Goal: Use online tool/utility: Utilize a website feature to perform a specific function

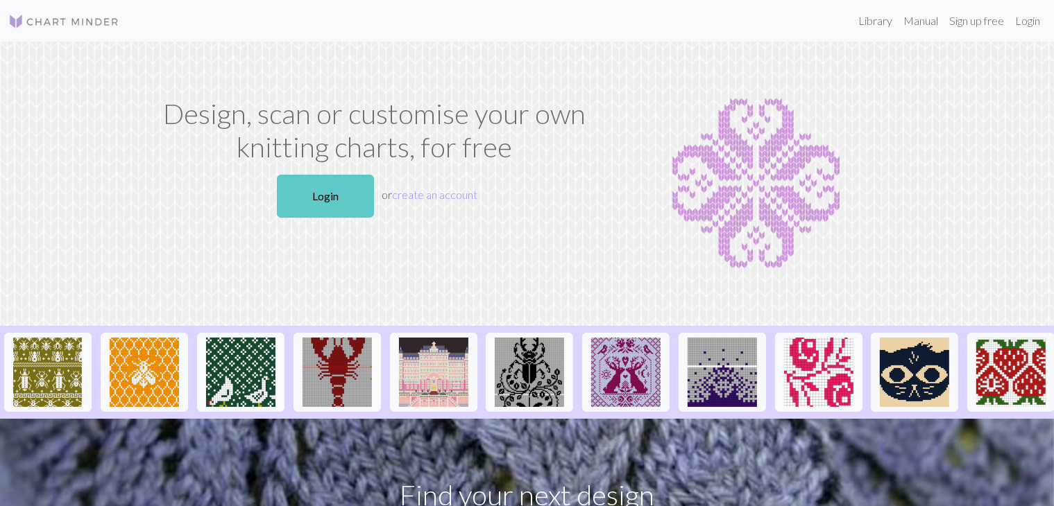
click at [348, 195] on link "Login" at bounding box center [325, 196] width 97 height 43
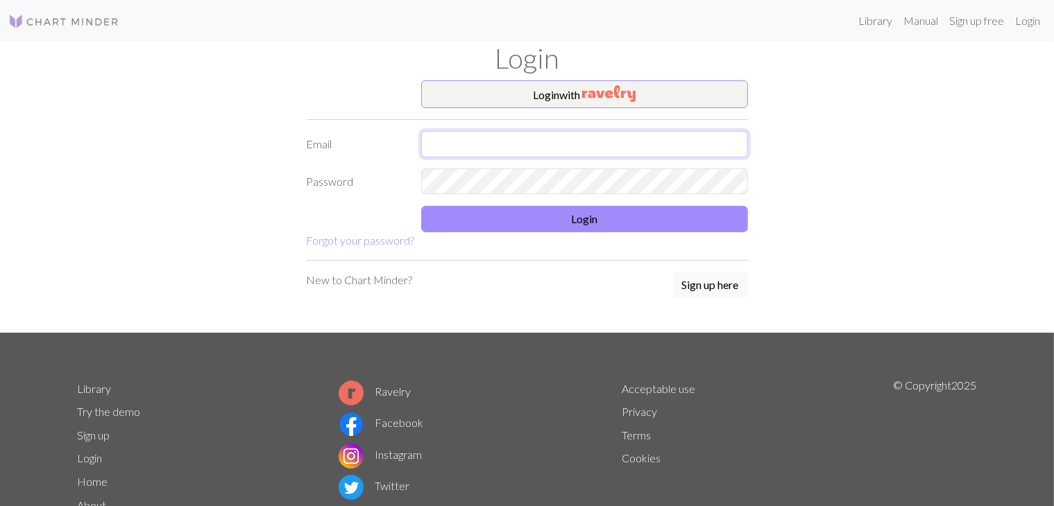
type input "[EMAIL_ADDRESS][DOMAIN_NAME]"
click at [473, 288] on div "New to Chart Minder? Sign up here" at bounding box center [527, 286] width 441 height 28
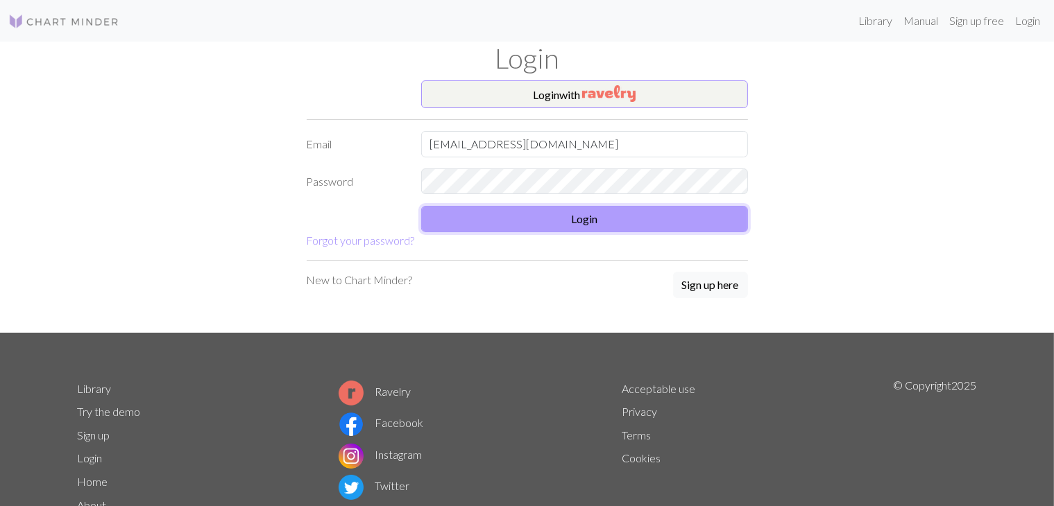
click at [494, 219] on button "Login" at bounding box center [584, 219] width 327 height 26
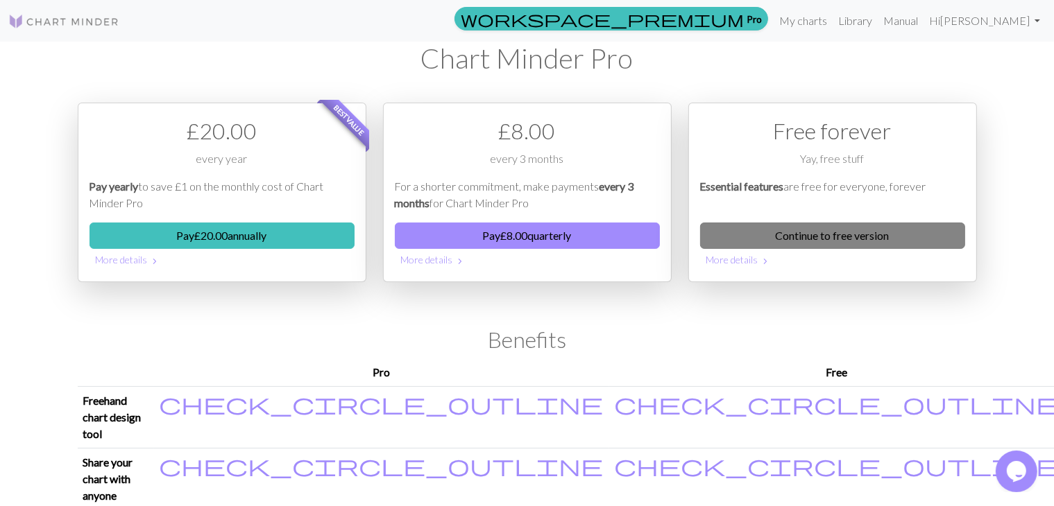
click at [801, 230] on link "Continue to free version" at bounding box center [832, 236] width 265 height 26
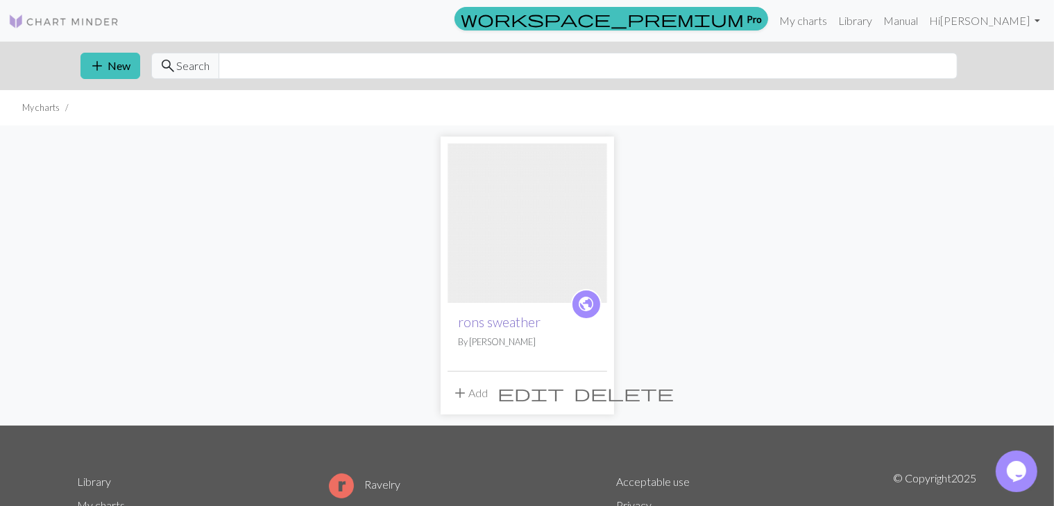
click at [535, 325] on link "rons sweather" at bounding box center [499, 322] width 83 height 16
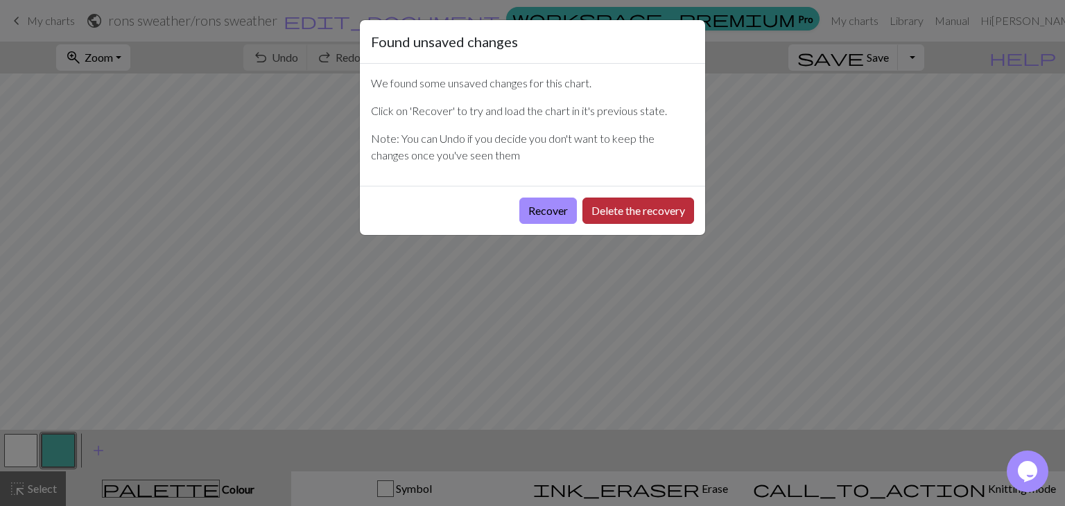
click at [612, 215] on button "Delete the recovery" at bounding box center [639, 211] width 112 height 26
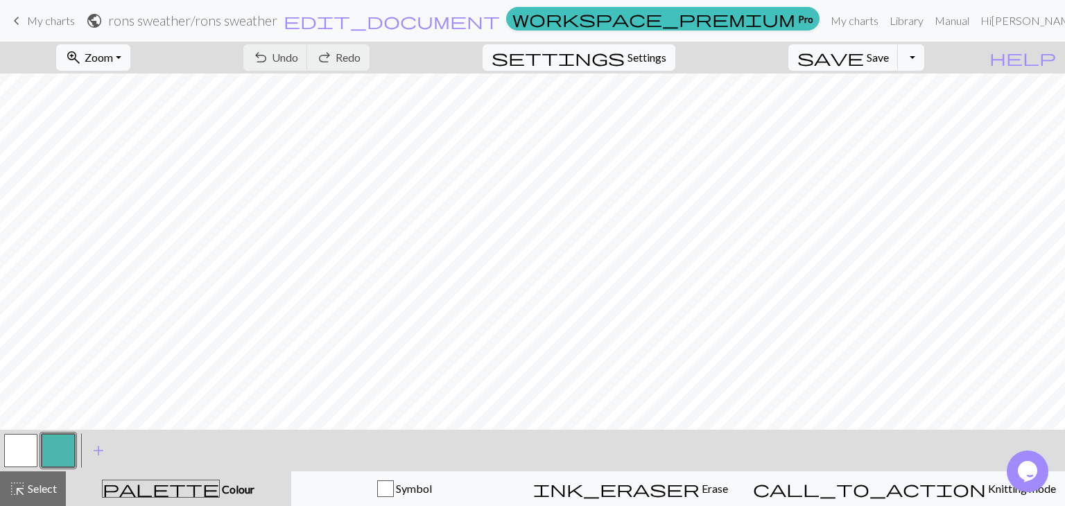
click at [31, 445] on button "button" at bounding box center [20, 450] width 33 height 33
click at [55, 447] on button "button" at bounding box center [58, 450] width 33 height 33
click at [39, 447] on div at bounding box center [20, 450] width 37 height 37
click at [27, 446] on button "button" at bounding box center [20, 450] width 33 height 33
click at [64, 445] on button "button" at bounding box center [58, 450] width 33 height 33
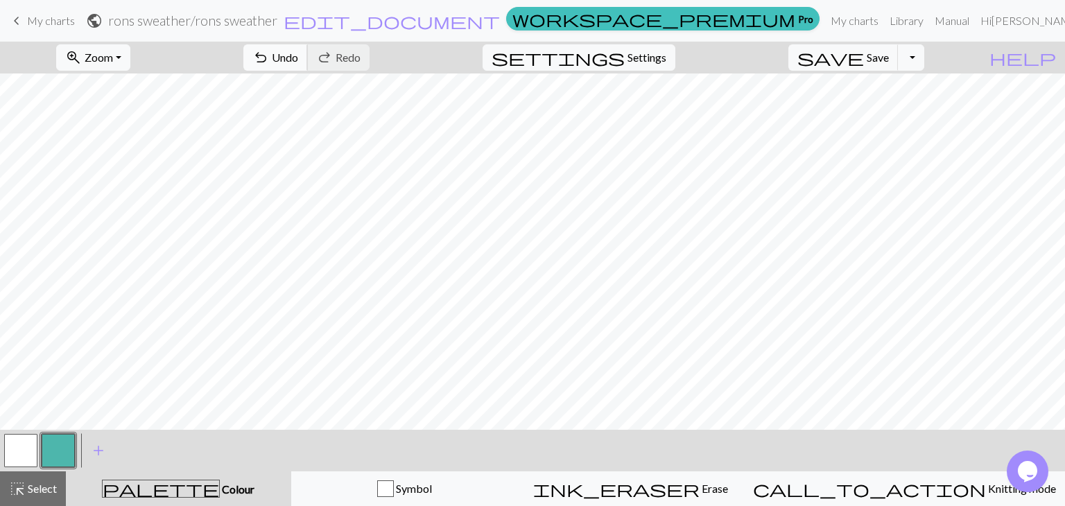
click at [269, 55] on span "undo" at bounding box center [260, 57] width 17 height 19
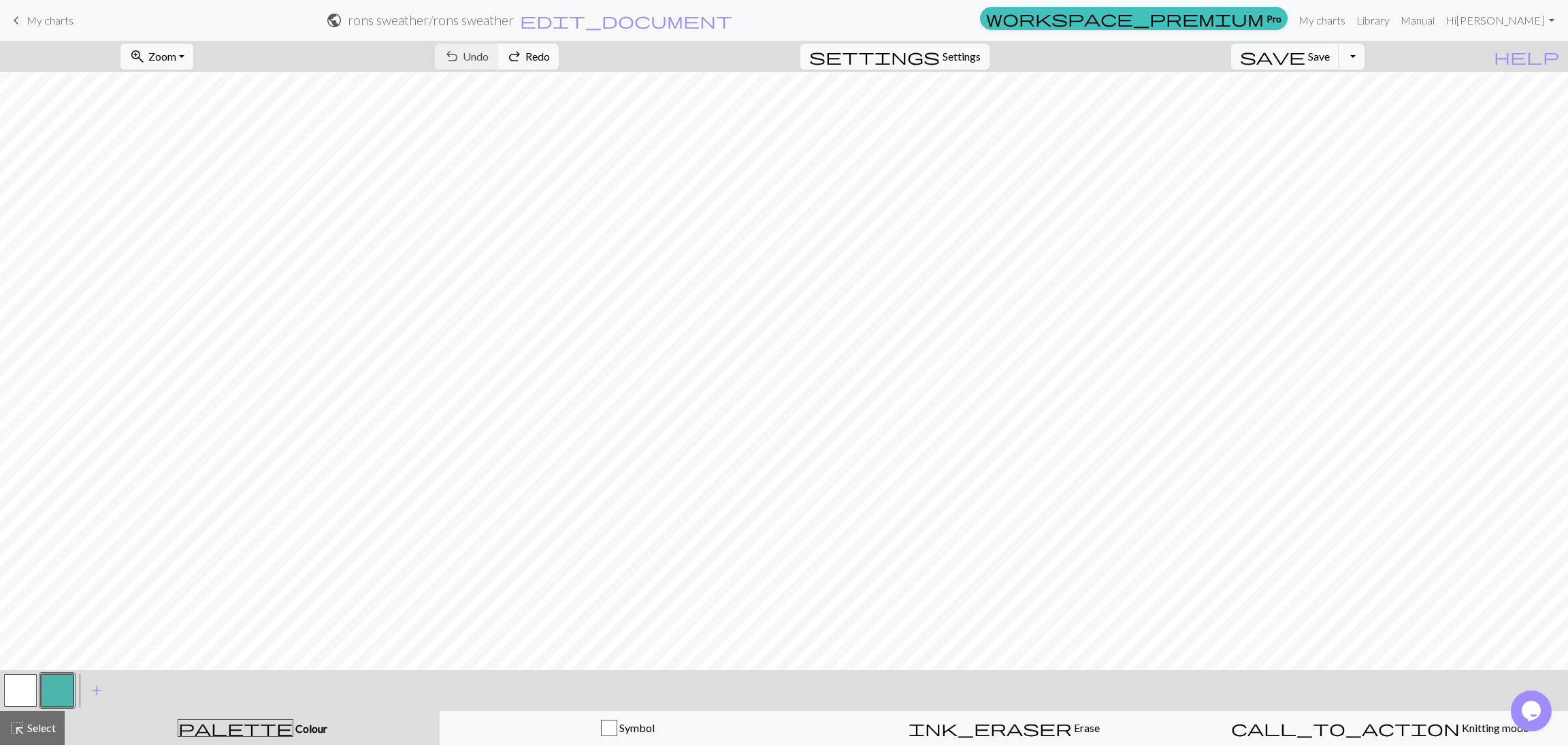
click at [960, 71] on div "settings Settings" at bounding box center [895, 57] width 210 height 31
click at [967, 61] on span "Settings" at bounding box center [962, 56] width 38 height 17
select select "aran"
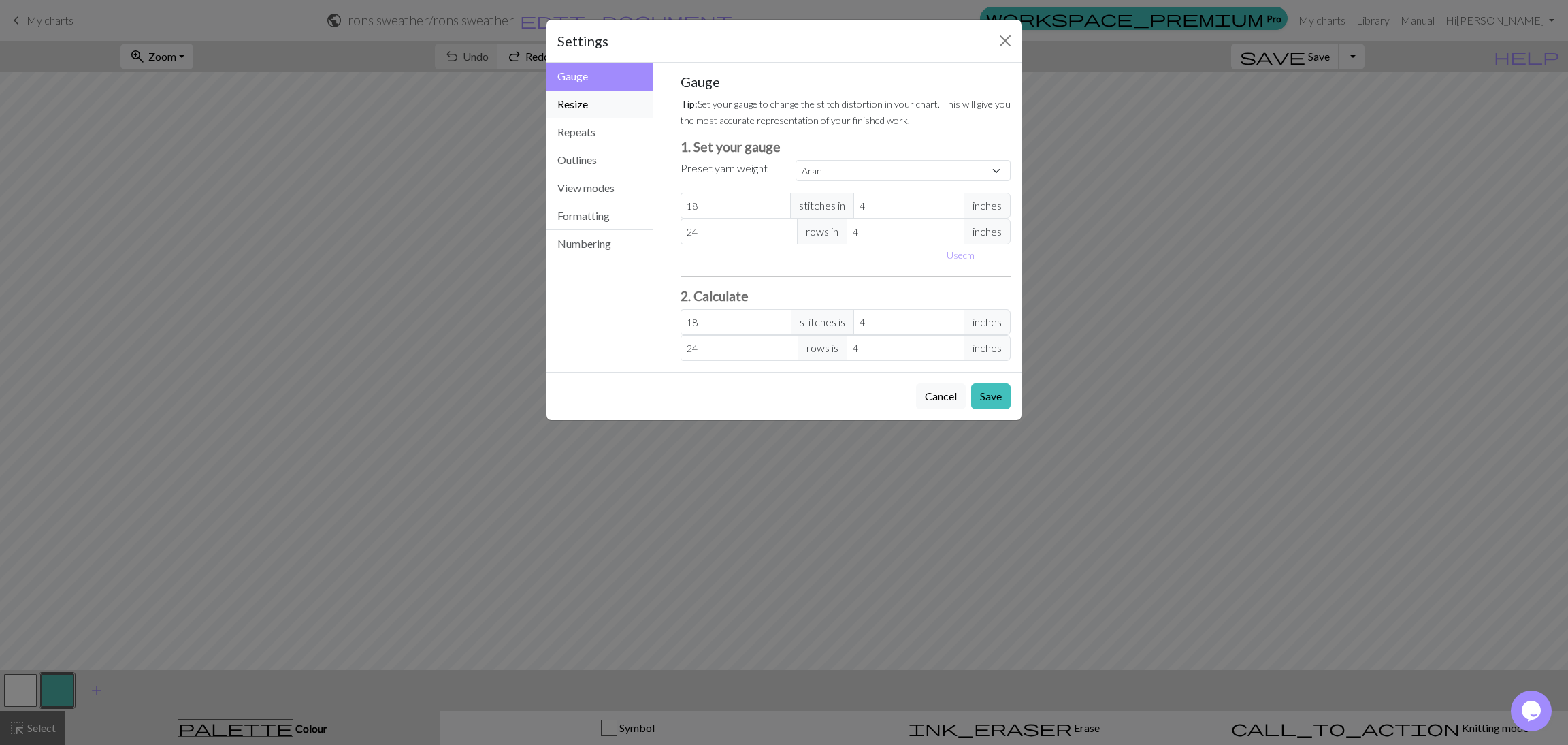
click at [581, 99] on button "Resize" at bounding box center [600, 104] width 106 height 27
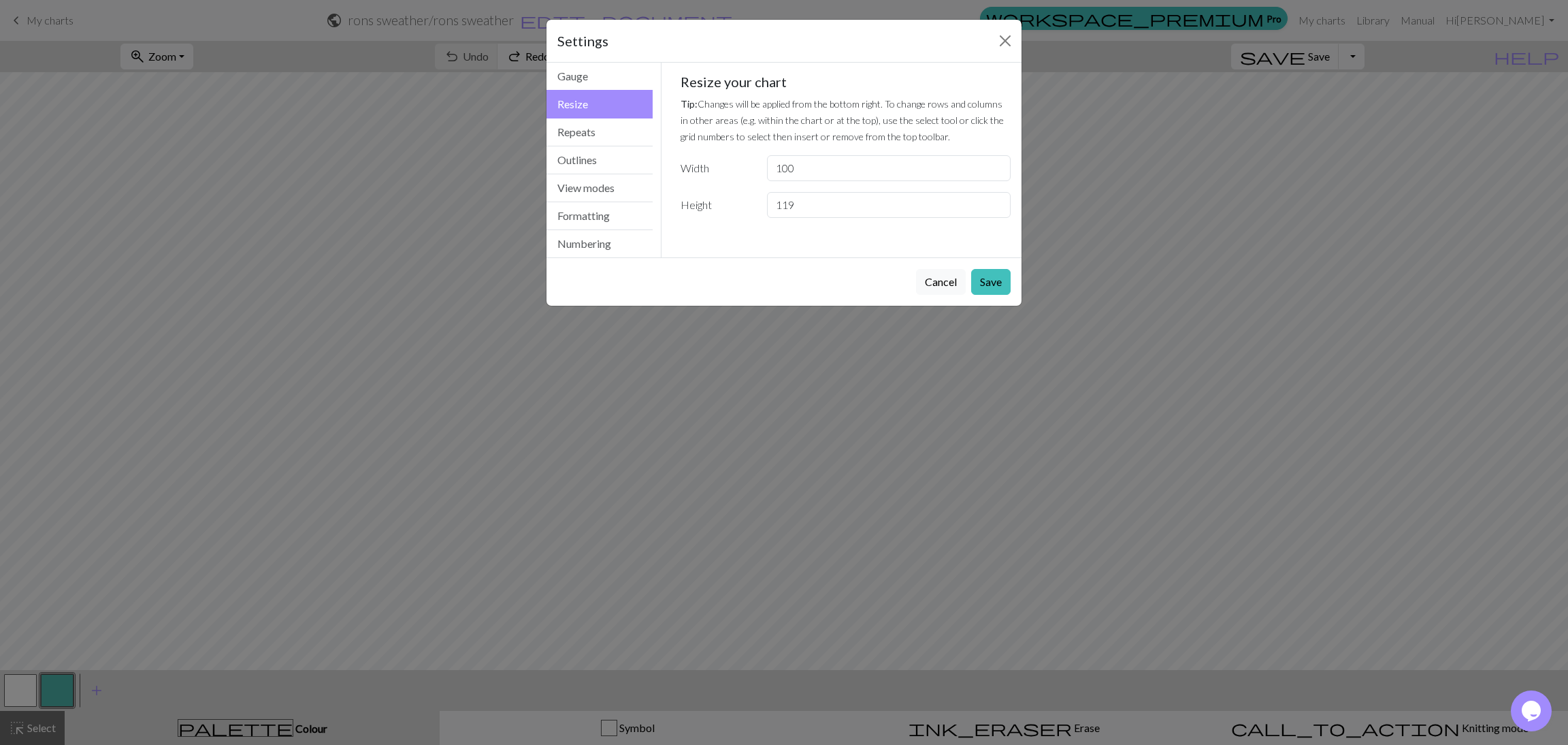
click at [992, 44] on div "Settings" at bounding box center [784, 41] width 475 height 43
click at [994, 43] on button "Close" at bounding box center [1005, 41] width 22 height 22
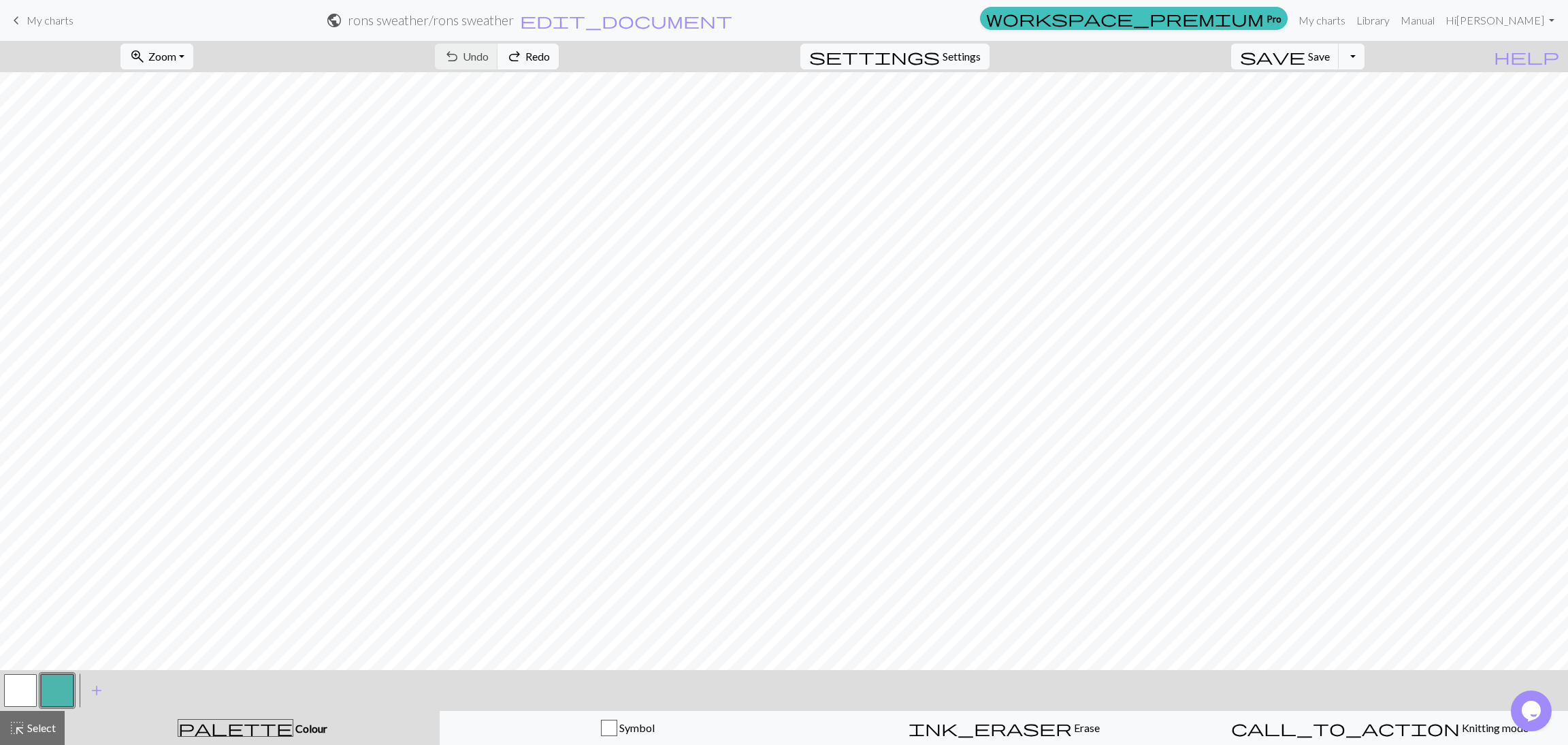
click at [1013, 34] on div "Gauge Tip: Set your gauge to change the stitch distortion in your chart. This w…" at bounding box center [845, 117] width 352 height 177
